Goal: Information Seeking & Learning: Learn about a topic

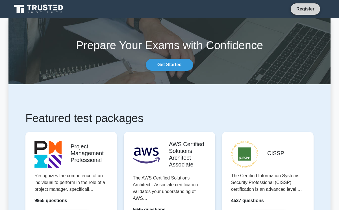
click at [301, 9] on link "Register" at bounding box center [305, 8] width 25 height 7
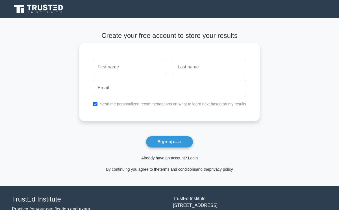
click at [151, 63] on input "text" at bounding box center [129, 67] width 73 height 16
type input "[PERSON_NAME]"
click at [205, 66] on input "text" at bounding box center [209, 67] width 73 height 16
type input "Fromont"
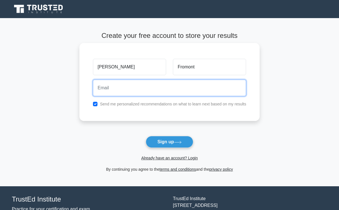
click at [176, 85] on input "email" at bounding box center [169, 88] width 153 height 16
type input "[PERSON_NAME][EMAIL_ADDRESS][DOMAIN_NAME]"
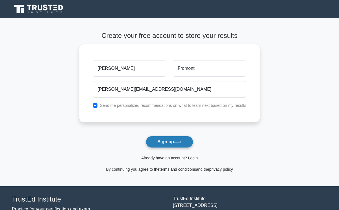
click at [159, 140] on button "Sign up" at bounding box center [169, 142] width 47 height 12
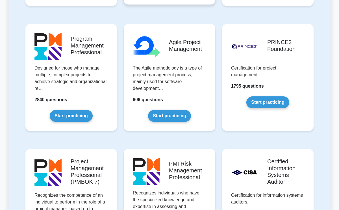
scroll to position [355, 0]
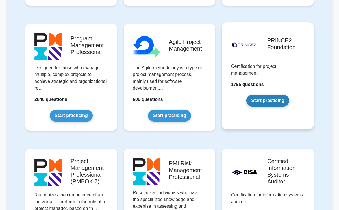
click at [269, 103] on link "Start practicing" at bounding box center [267, 101] width 43 height 12
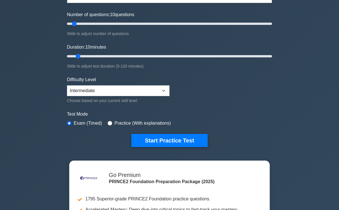
scroll to position [67, 0]
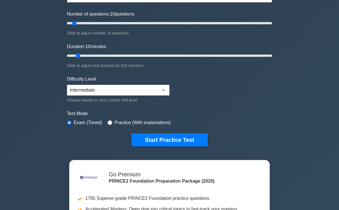
click at [115, 121] on label "Practice (With explanations)" at bounding box center [142, 122] width 56 height 7
click at [111, 123] on input "radio" at bounding box center [109, 122] width 5 height 5
radio input "true"
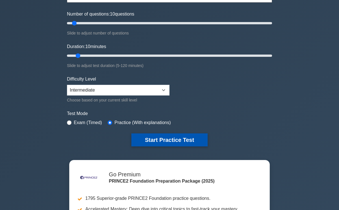
click at [155, 137] on button "Start Practice Test" at bounding box center [169, 139] width 76 height 13
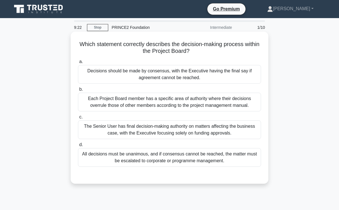
click at [155, 79] on div "Decisions should be made by consensus, with the Executive having the final say …" at bounding box center [169, 74] width 183 height 19
click at [78, 63] on input "a. Decisions should be made by consensus, with the Executive having the final s…" at bounding box center [78, 62] width 0 height 4
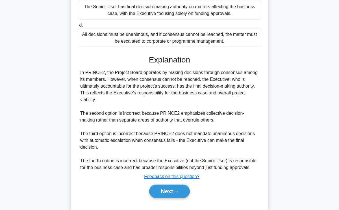
scroll to position [124, 0]
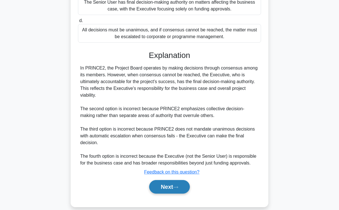
click at [159, 184] on button "Next" at bounding box center [169, 187] width 40 height 14
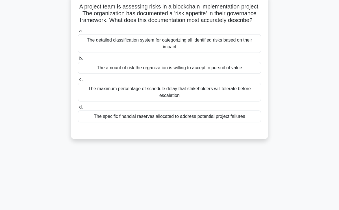
scroll to position [0, 0]
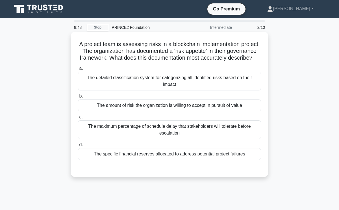
click at [120, 106] on div "The amount of risk the organization is willing to accept in pursuit of value" at bounding box center [169, 105] width 183 height 12
click at [78, 98] on input "b. The amount of risk the organization is willing to accept in pursuit of value" at bounding box center [78, 96] width 0 height 4
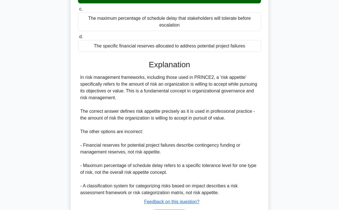
scroll to position [145, 0]
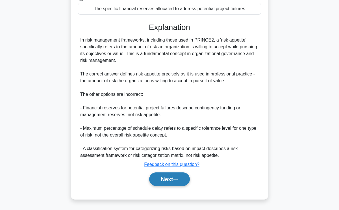
click at [158, 181] on button "Next" at bounding box center [169, 179] width 40 height 14
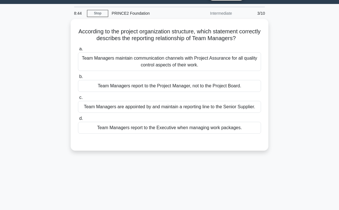
scroll to position [0, 0]
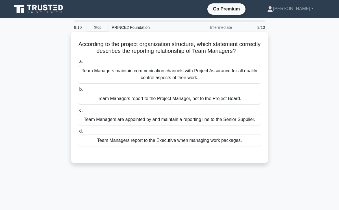
click at [166, 102] on div "Team Managers report to the Project Manager, not to the Project Board." at bounding box center [169, 99] width 183 height 12
click at [78, 91] on input "b. Team Managers report to the Project Manager, not to the Project Board." at bounding box center [78, 89] width 0 height 4
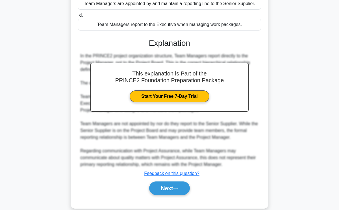
scroll to position [117, 0]
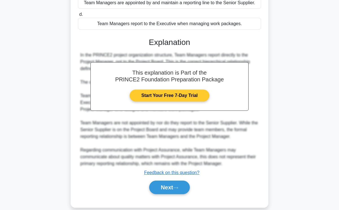
click at [166, 98] on link "Start Your Free 7-Day Trial" at bounding box center [168, 95] width 79 height 12
